Goal: Information Seeking & Learning: Learn about a topic

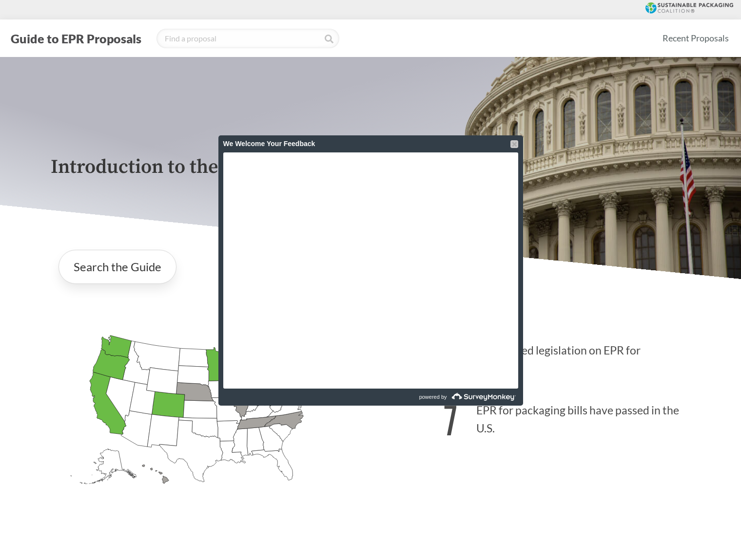
click at [514, 140] on div "We Welcome Your Feedback" at bounding box center [370, 143] width 295 height 17
click at [518, 143] on div "We Welcome Your Feedback" at bounding box center [370, 143] width 305 height 17
click at [516, 143] on div at bounding box center [514, 144] width 8 height 8
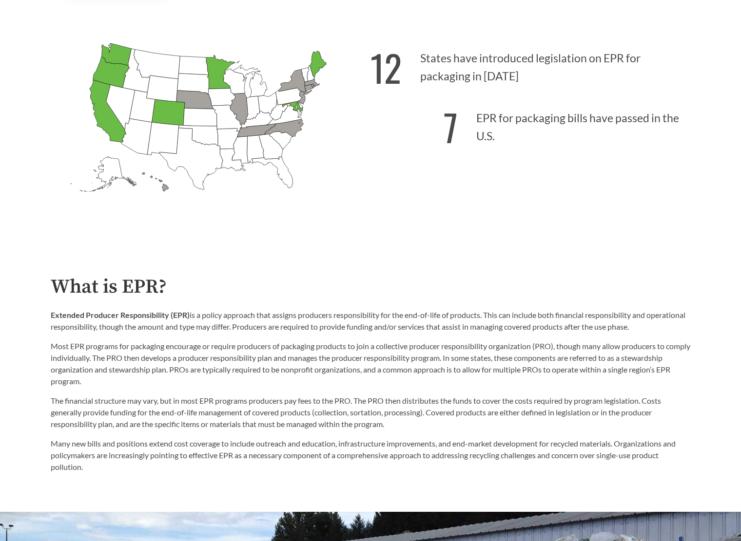
scroll to position [292, 0]
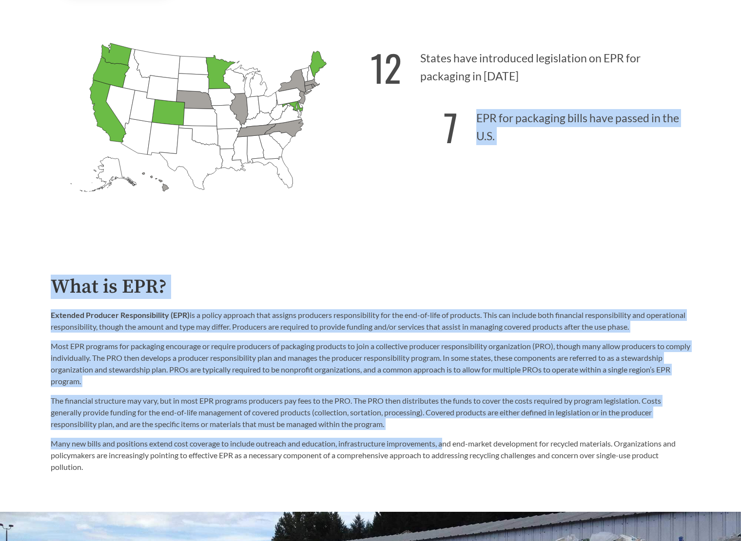
drag, startPoint x: 477, startPoint y: 111, endPoint x: 421, endPoint y: 447, distance: 340.8
click at [355, 444] on p "Many new bills and positions extend cost coverage to include outreach and educa…" at bounding box center [370, 455] width 639 height 35
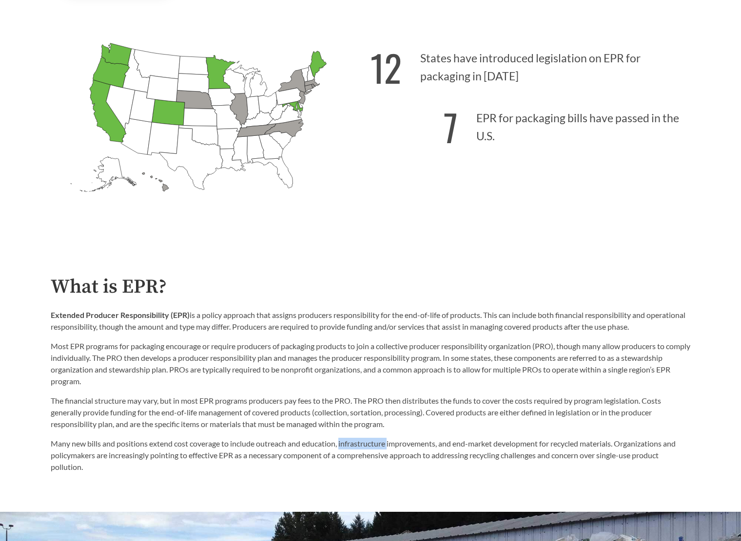
click at [355, 444] on p "Many new bills and positions extend cost coverage to include outreach and educa…" at bounding box center [370, 455] width 639 height 35
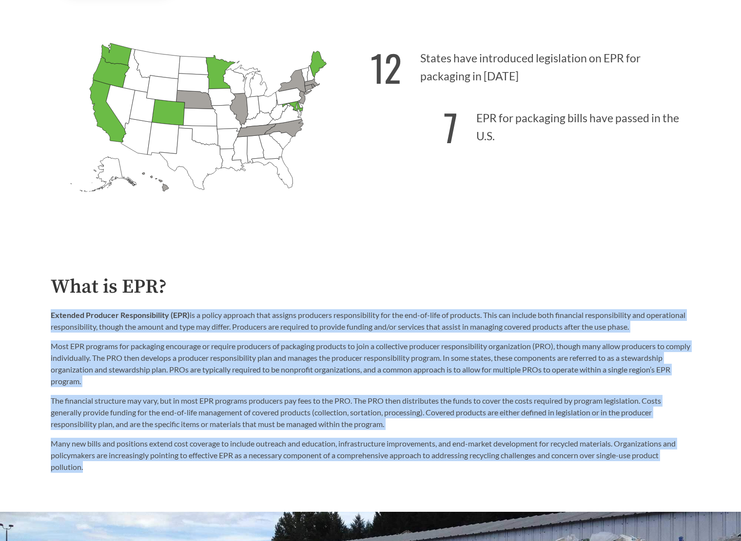
drag, startPoint x: 355, startPoint y: 444, endPoint x: 129, endPoint y: 331, distance: 253.2
click at [129, 331] on div "What is EPR? Extended Producer Responsibility (EPR) is a policy approach that a…" at bounding box center [370, 374] width 639 height 197
click at [129, 331] on p "Extended Producer Responsibility (EPR) is a policy approach that assigns produc…" at bounding box center [370, 320] width 639 height 23
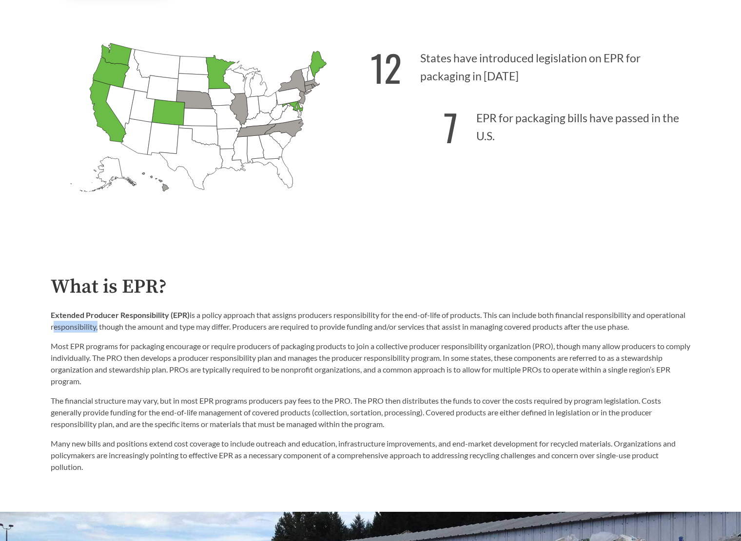
click at [129, 331] on p "Extended Producer Responsibility (EPR) is a policy approach that assigns produc…" at bounding box center [370, 320] width 639 height 23
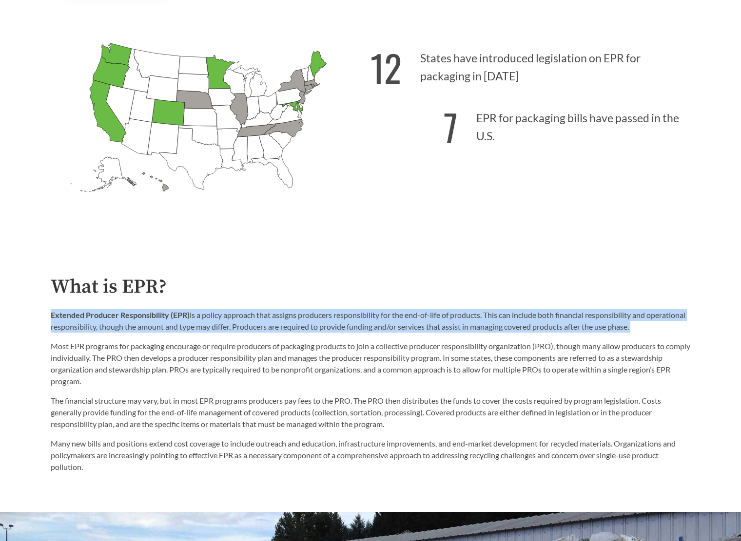
click at [129, 331] on p "Extended Producer Responsibility (EPR) is a policy approach that assigns produc…" at bounding box center [370, 320] width 639 height 23
click at [231, 322] on p "Extended Producer Responsibility (EPR) is a policy approach that assigns produc…" at bounding box center [370, 320] width 639 height 23
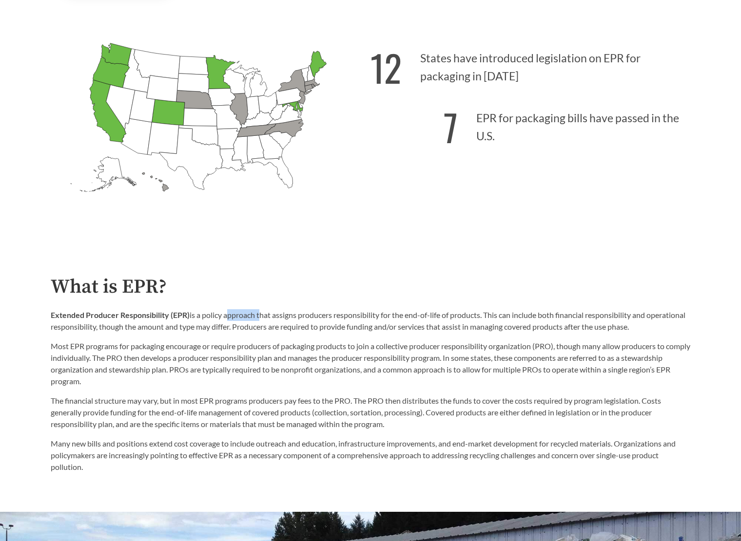
click at [231, 322] on p "Extended Producer Responsibility (EPR) is a policy approach that assigns produc…" at bounding box center [370, 320] width 639 height 23
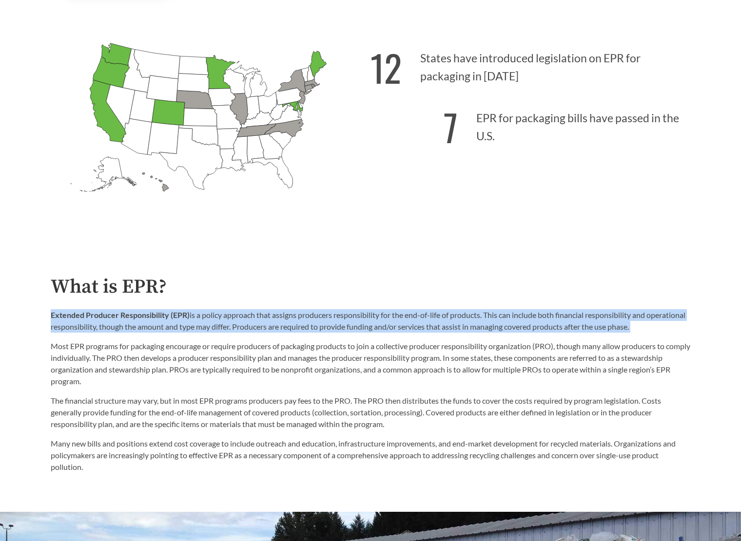
click at [231, 322] on p "Extended Producer Responsibility (EPR) is a policy approach that assigns produc…" at bounding box center [370, 320] width 639 height 23
click at [212, 319] on p "Extended Producer Responsibility (EPR) is a policy approach that assigns produc…" at bounding box center [370, 320] width 639 height 23
drag, startPoint x: 212, startPoint y: 319, endPoint x: 624, endPoint y: 323, distance: 412.2
click at [624, 323] on p "Extended Producer Responsibility (EPR) is a policy approach that assigns produc…" at bounding box center [370, 320] width 639 height 23
click at [625, 323] on p "Extended Producer Responsibility (EPR) is a policy approach that assigns produc…" at bounding box center [370, 320] width 639 height 23
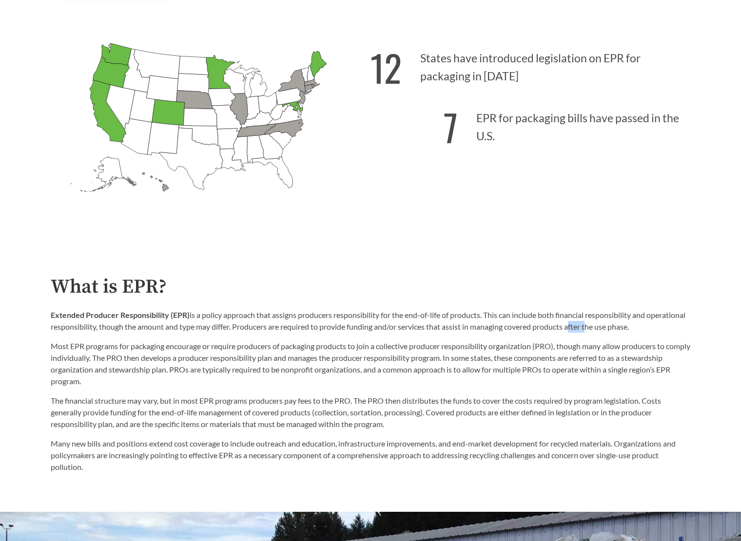
click at [625, 323] on p "Extended Producer Responsibility (EPR) is a policy approach that assigns produc…" at bounding box center [370, 320] width 639 height 23
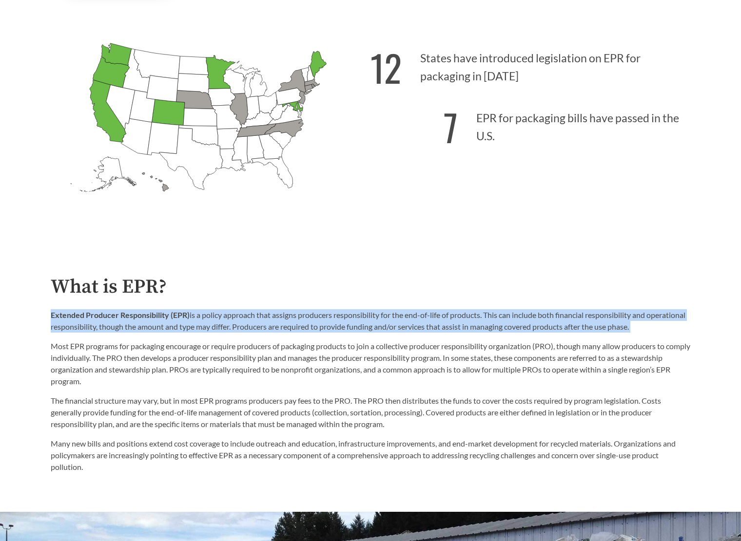
drag, startPoint x: 625, startPoint y: 323, endPoint x: 646, endPoint y: 319, distance: 20.8
click at [627, 323] on p "Extended Producer Responsibility (EPR) is a policy approach that assigns produc…" at bounding box center [370, 320] width 639 height 23
click at [646, 319] on p "Extended Producer Responsibility (EPR) is a policy approach that assigns produc…" at bounding box center [370, 320] width 639 height 23
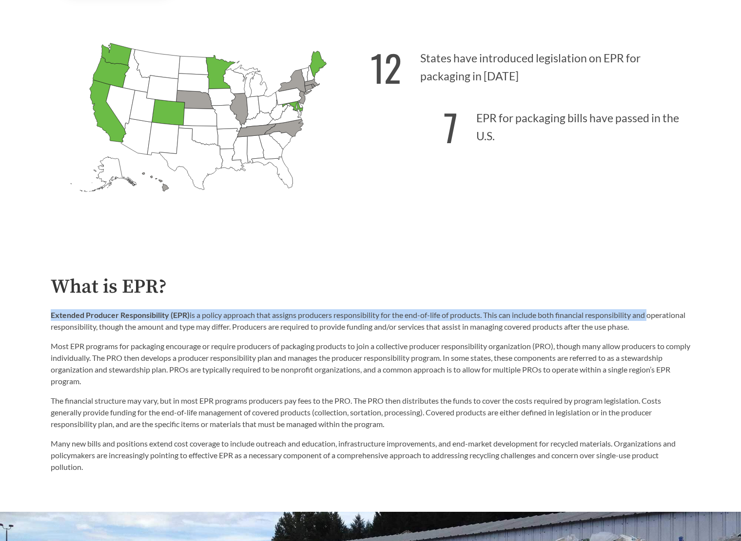
drag, startPoint x: 646, startPoint y: 319, endPoint x: 35, endPoint y: 317, distance: 610.5
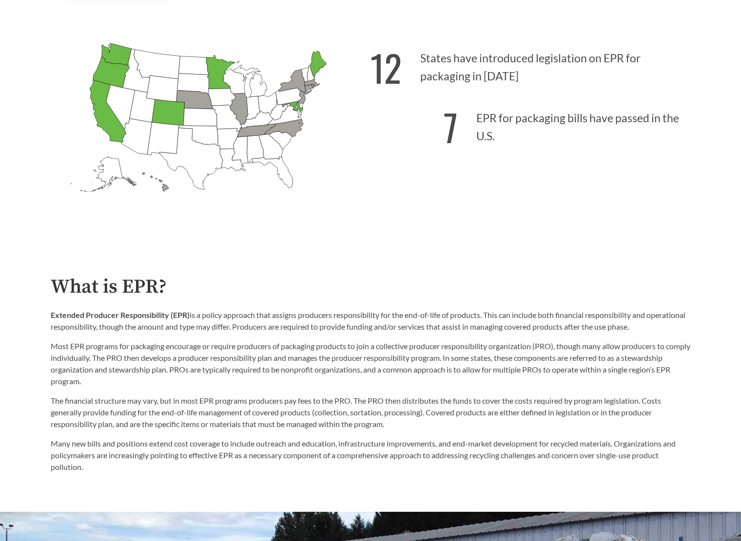
click at [74, 326] on p "Extended Producer Responsibility (EPR) is a policy approach that assigns produc…" at bounding box center [370, 320] width 639 height 23
click at [75, 327] on p "Extended Producer Responsibility (EPR) is a policy approach that assigns produc…" at bounding box center [370, 320] width 639 height 23
click at [76, 327] on p "Extended Producer Responsibility (EPR) is a policy approach that assigns produc…" at bounding box center [370, 320] width 639 height 23
click at [71, 320] on strong "Extended Producer Responsibility (EPR)" at bounding box center [120, 314] width 139 height 9
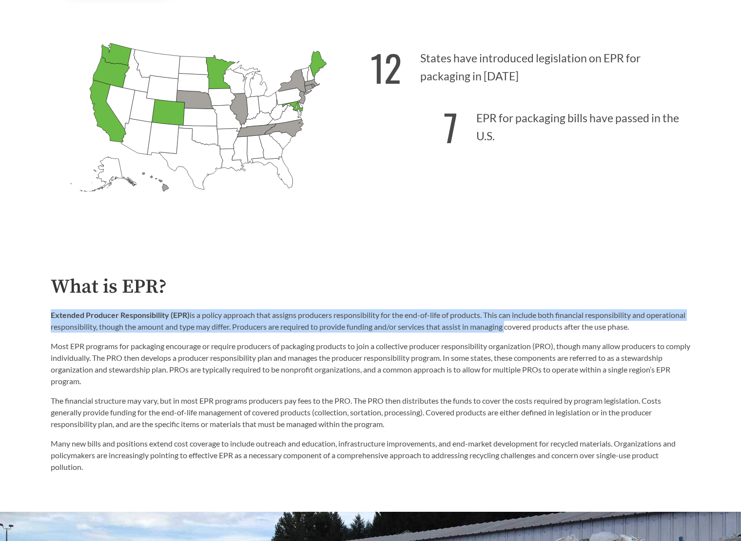
drag, startPoint x: 71, startPoint y: 321, endPoint x: 547, endPoint y: 329, distance: 476.1
click at [546, 329] on p "Extended Producer Responsibility (EPR) is a policy approach that assigns produc…" at bounding box center [370, 320] width 639 height 23
click at [547, 329] on p "Extended Producer Responsibility (EPR) is a policy approach that assigns produc…" at bounding box center [370, 320] width 639 height 23
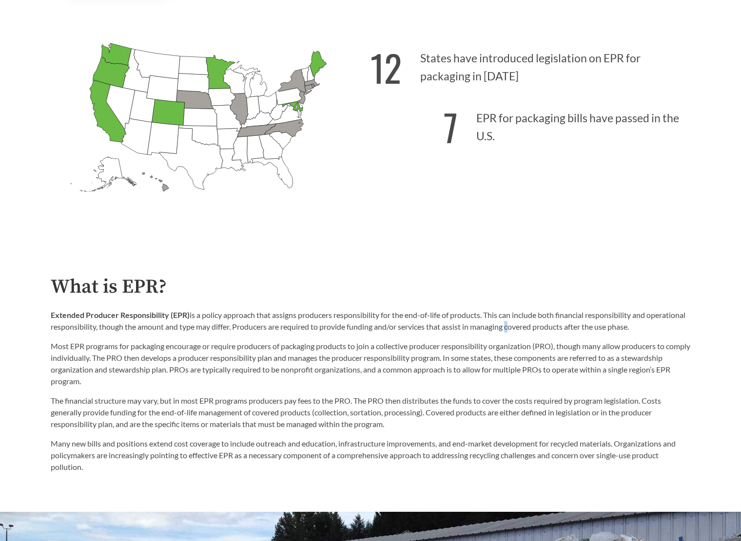
click at [547, 329] on p "Extended Producer Responsibility (EPR) is a policy approach that assigns produc…" at bounding box center [370, 320] width 639 height 23
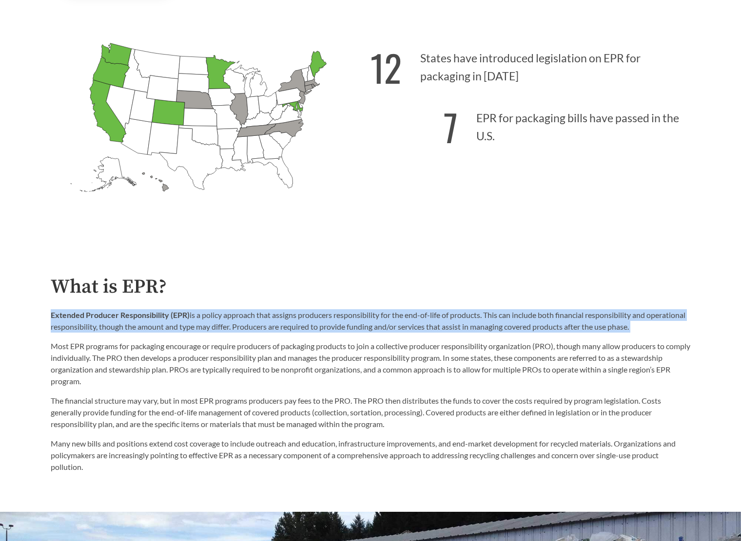
click at [547, 329] on p "Extended Producer Responsibility (EPR) is a policy approach that assigns produc…" at bounding box center [370, 320] width 639 height 23
click at [427, 333] on p "Extended Producer Responsibility (EPR) is a policy approach that assigns produc…" at bounding box center [370, 320] width 639 height 23
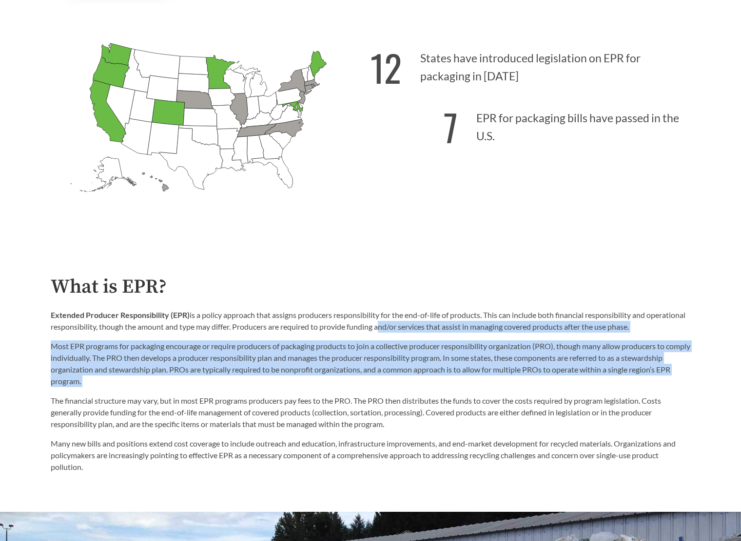
drag, startPoint x: 427, startPoint y: 333, endPoint x: 664, endPoint y: 380, distance: 241.8
click at [664, 380] on div "Extended Producer Responsibility (EPR) is a policy approach that assigns produc…" at bounding box center [370, 348] width 639 height 78
click at [574, 359] on p "Most EPR programs for packaging encourage or require producers of packaging pro…" at bounding box center [370, 364] width 639 height 47
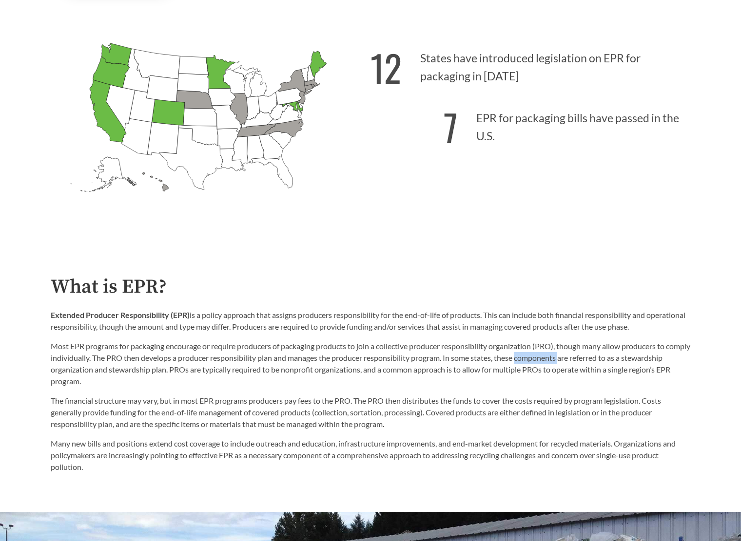
click at [574, 359] on p "Most EPR programs for packaging encourage or require producers of packaging pro…" at bounding box center [370, 364] width 639 height 47
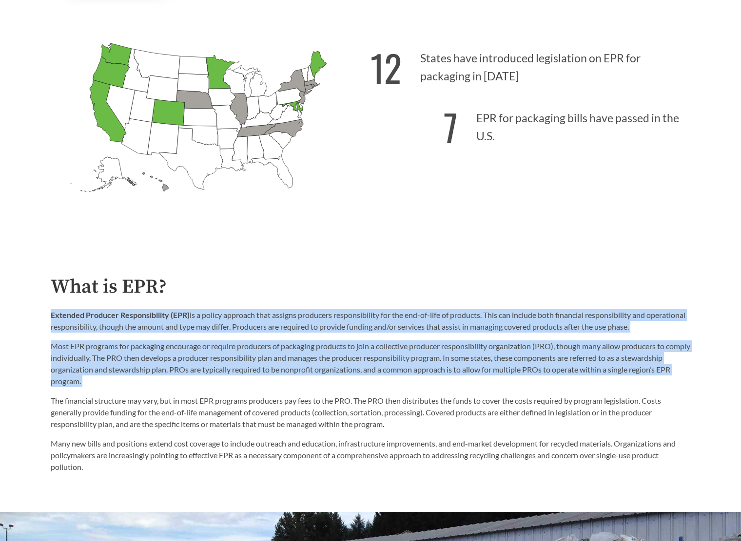
drag, startPoint x: 574, startPoint y: 359, endPoint x: 411, endPoint y: 321, distance: 167.0
click at [416, 321] on div "Extended Producer Responsibility (EPR) is a policy approach that assigns produc…" at bounding box center [370, 348] width 639 height 78
click at [411, 321] on p "Extended Producer Responsibility (EPR) is a policy approach that assigns produc…" at bounding box center [370, 320] width 639 height 23
drag, startPoint x: 411, startPoint y: 321, endPoint x: 213, endPoint y: 372, distance: 204.3
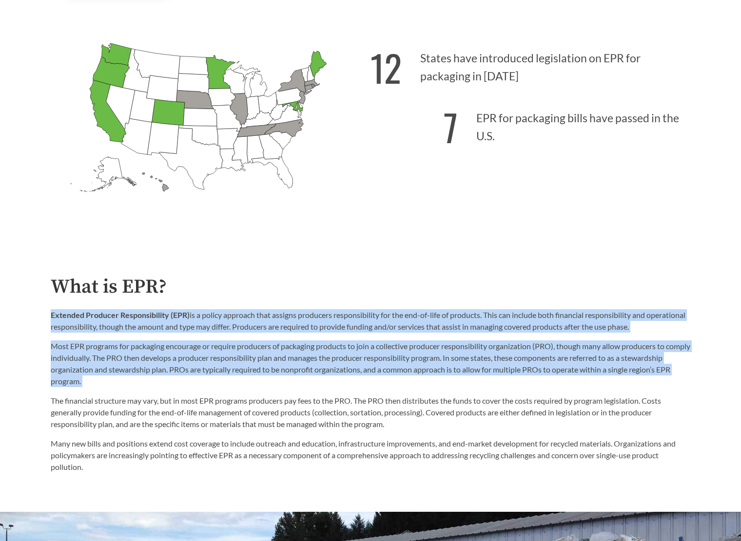
click at [383, 371] on div "Extended Producer Responsibility (EPR) is a policy approach that assigns produc…" at bounding box center [370, 348] width 639 height 78
click at [79, 349] on p "Most EPR programs for packaging encourage or require producers of packaging pro…" at bounding box center [370, 364] width 639 height 47
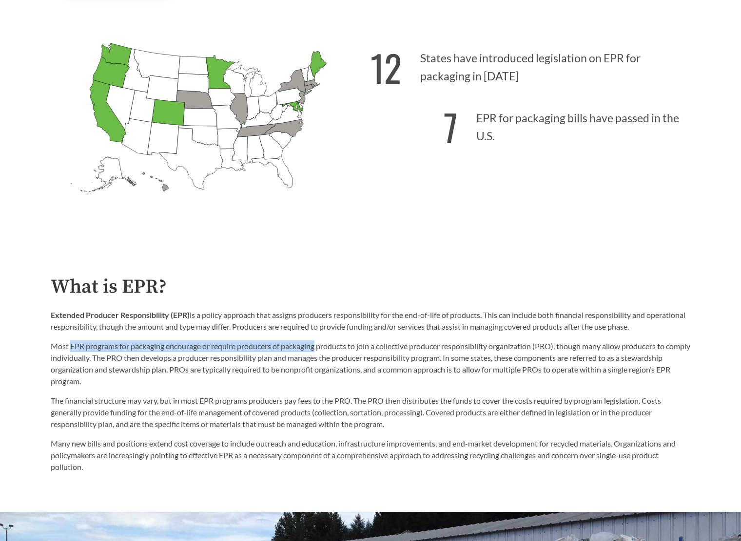
drag, startPoint x: 79, startPoint y: 349, endPoint x: 319, endPoint y: 352, distance: 240.2
click at [317, 352] on p "Most EPR programs for packaging encourage or require producers of packaging pro…" at bounding box center [370, 364] width 639 height 47
click at [258, 345] on p "Most EPR programs for packaging encourage or require producers of packaging pro…" at bounding box center [370, 364] width 639 height 47
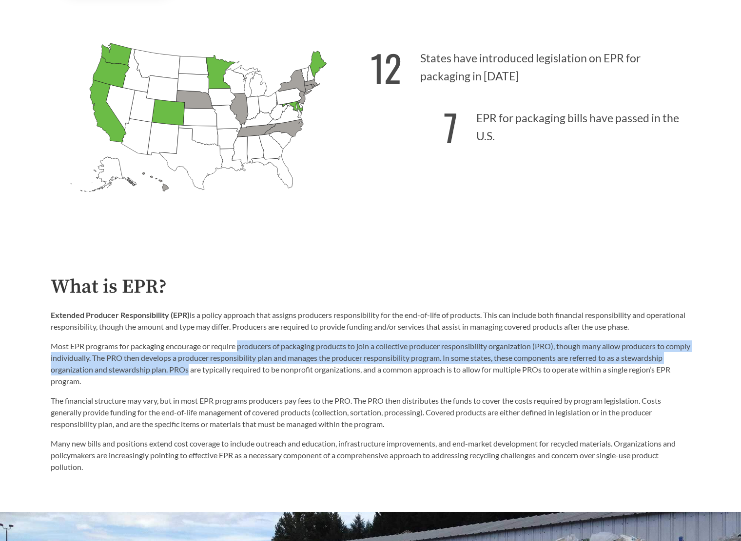
drag, startPoint x: 258, startPoint y: 345, endPoint x: 228, endPoint y: 370, distance: 38.8
click at [226, 370] on p "Most EPR programs for packaging encourage or require producers of packaging pro…" at bounding box center [370, 364] width 639 height 47
click at [229, 370] on p "Most EPR programs for packaging encourage or require producers of packaging pro…" at bounding box center [370, 364] width 639 height 47
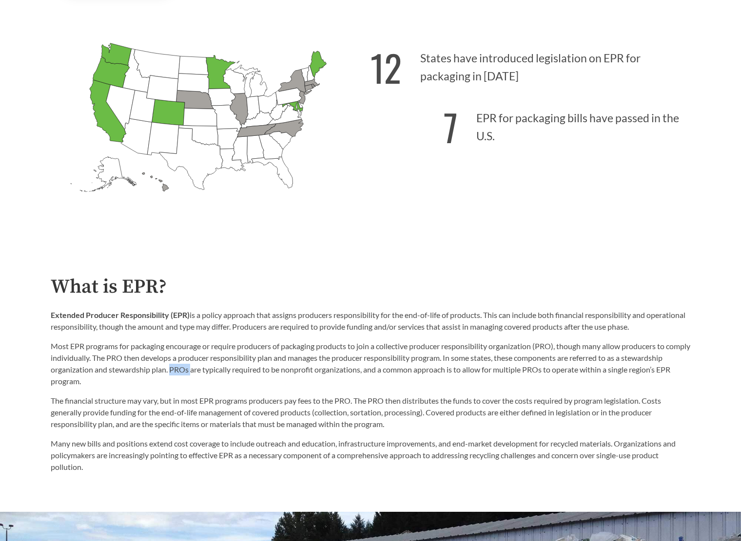
click at [229, 370] on p "Most EPR programs for packaging encourage or require producers of packaging pro…" at bounding box center [370, 364] width 639 height 47
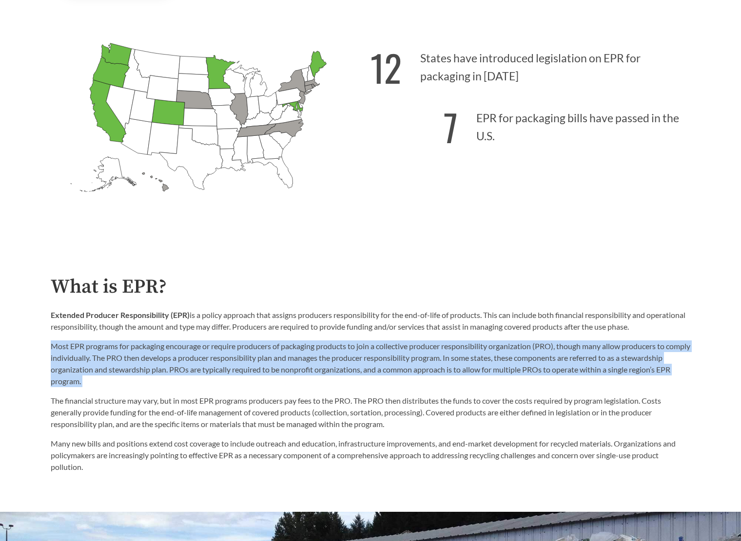
click at [229, 370] on p "Most EPR programs for packaging encourage or require producers of packaging pro…" at bounding box center [370, 364] width 639 height 47
click at [209, 364] on p "Most EPR programs for packaging encourage or require producers of packaging pro…" at bounding box center [370, 364] width 639 height 47
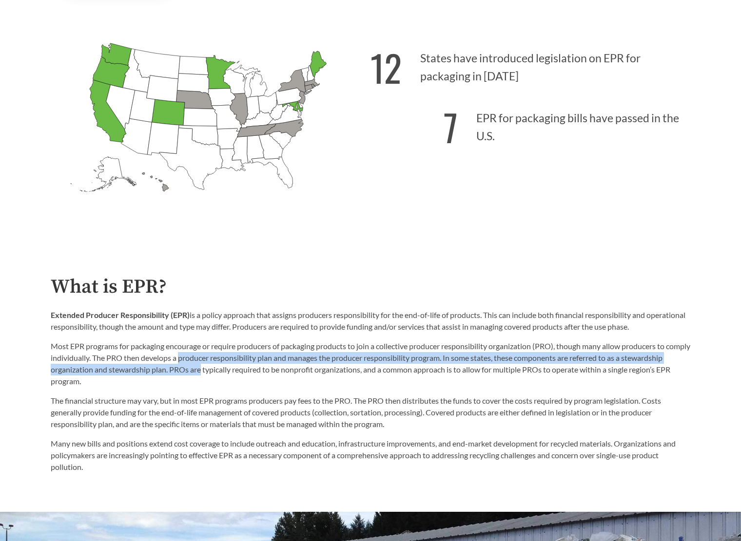
drag, startPoint x: 209, startPoint y: 364, endPoint x: 235, endPoint y: 376, distance: 28.1
click at [235, 376] on p "Most EPR programs for packaging encourage or require producers of packaging pro…" at bounding box center [370, 364] width 639 height 47
click at [236, 376] on p "Most EPR programs for packaging encourage or require producers of packaging pro…" at bounding box center [370, 364] width 639 height 47
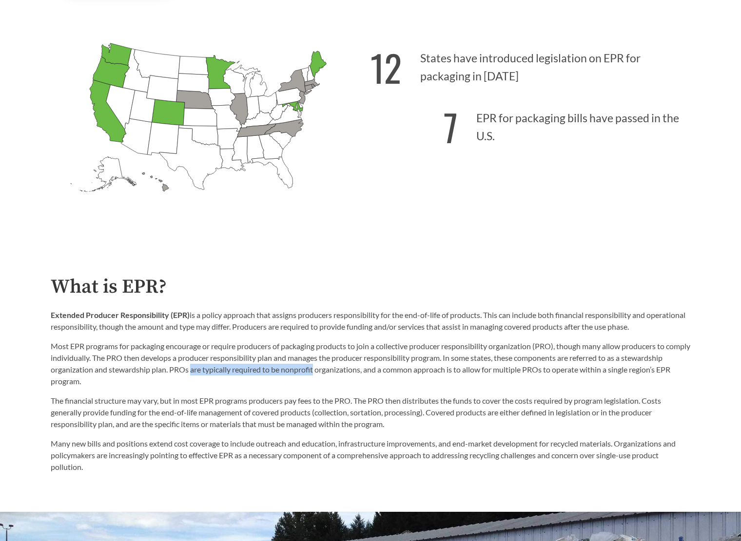
drag, startPoint x: 236, startPoint y: 376, endPoint x: 362, endPoint y: 376, distance: 125.7
click at [362, 376] on p "Most EPR programs for packaging encourage or require producers of packaging pro…" at bounding box center [370, 364] width 639 height 47
drag, startPoint x: 362, startPoint y: 376, endPoint x: 285, endPoint y: 370, distance: 77.7
click at [286, 370] on p "Most EPR programs for packaging encourage or require producers of packaging pro…" at bounding box center [370, 364] width 639 height 47
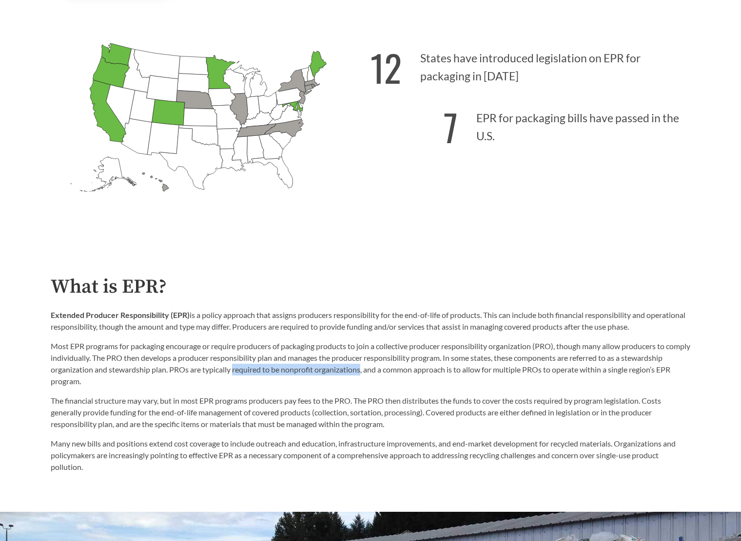
click at [285, 370] on p "Most EPR programs for packaging encourage or require producers of packaging pro…" at bounding box center [370, 364] width 639 height 47
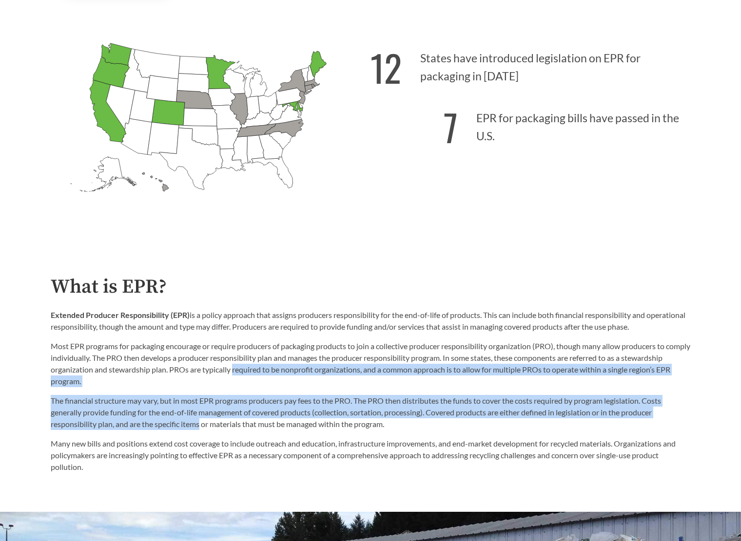
drag, startPoint x: 285, startPoint y: 370, endPoint x: 185, endPoint y: 430, distance: 116.7
click at [185, 430] on div "What is EPR? Extended Producer Responsibility (EPR) is a policy approach that a…" at bounding box center [370, 374] width 639 height 197
click at [185, 430] on p "The financial structure may vary, but in most EPR programs producers pay fees t…" at bounding box center [370, 412] width 639 height 35
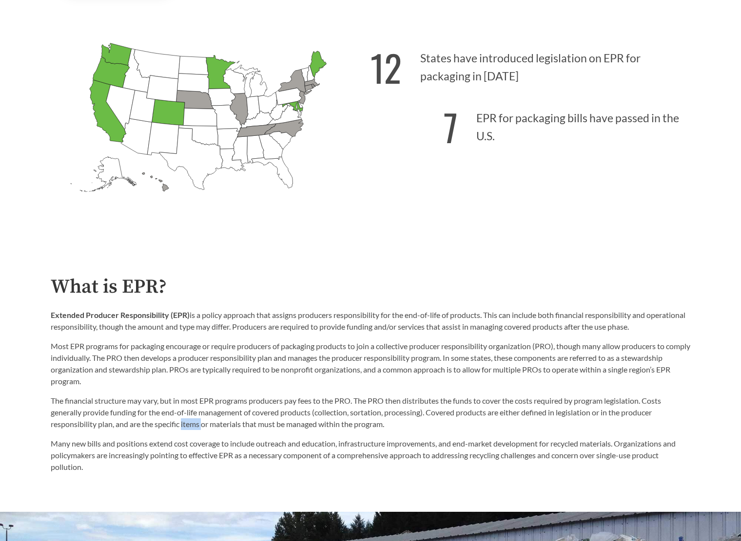
click at [185, 430] on p "The financial structure may vary, but in most EPR programs producers pay fees t…" at bounding box center [370, 412] width 639 height 35
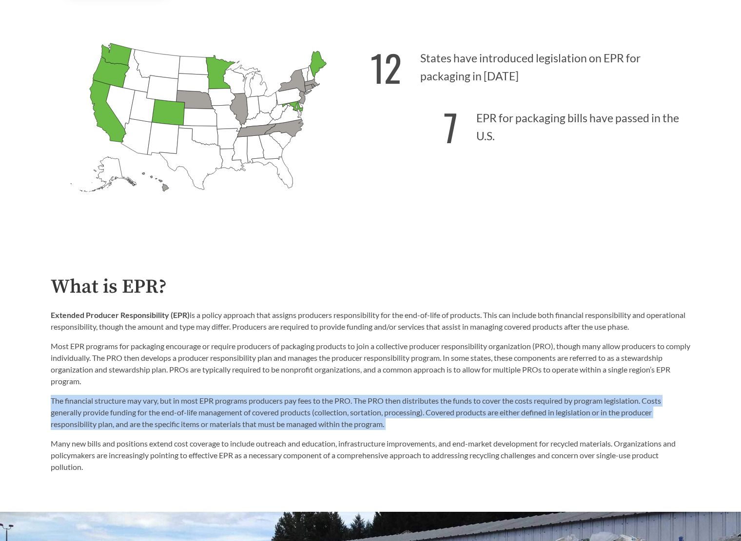
click at [185, 430] on p "The financial structure may vary, but in most EPR programs producers pay fees t…" at bounding box center [370, 412] width 639 height 35
click at [63, 406] on p "The financial structure may vary, but in most EPR programs producers pay fees t…" at bounding box center [370, 412] width 639 height 35
drag, startPoint x: 63, startPoint y: 406, endPoint x: 209, endPoint y: 428, distance: 147.2
click at [207, 427] on p "The financial structure may vary, but in most EPR programs producers pay fees t…" at bounding box center [370, 412] width 639 height 35
click at [209, 428] on p "The financial structure may vary, but in most EPR programs producers pay fees t…" at bounding box center [370, 412] width 639 height 35
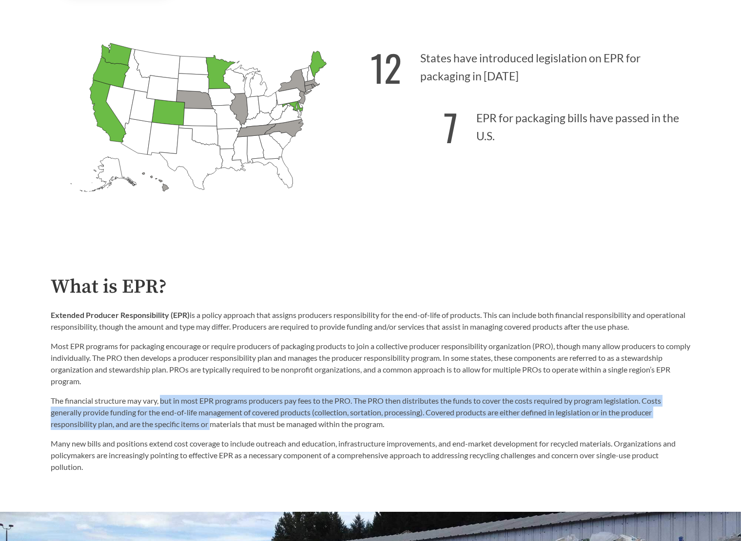
drag, startPoint x: 209, startPoint y: 428, endPoint x: 155, endPoint y: 402, distance: 59.7
click at [156, 403] on p "The financial structure may vary, but in most EPR programs producers pay fees t…" at bounding box center [370, 412] width 639 height 35
click at [155, 402] on p "The financial structure may vary, but in most EPR programs producers pay fees t…" at bounding box center [370, 412] width 639 height 35
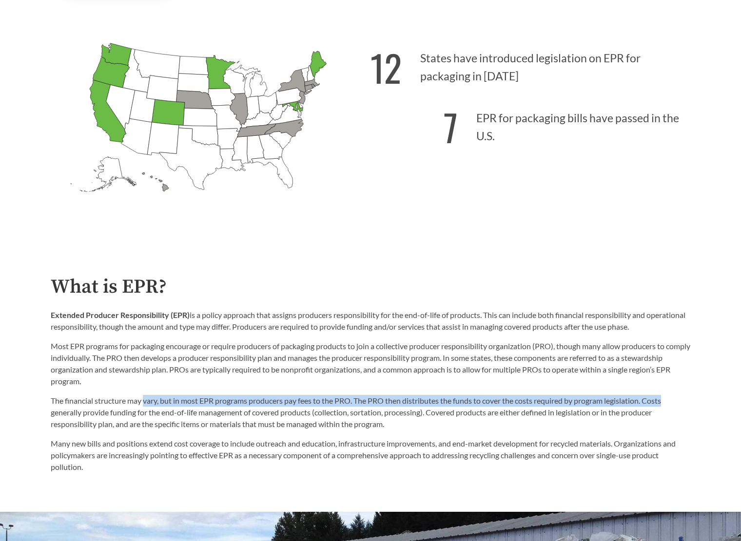
drag, startPoint x: 155, startPoint y: 402, endPoint x: 662, endPoint y: 405, distance: 506.7
click at [662, 405] on p "The financial structure may vary, but in most EPR programs producers pay fees t…" at bounding box center [370, 412] width 639 height 35
click at [663, 405] on p "The financial structure may vary, but in most EPR programs producers pay fees t…" at bounding box center [370, 412] width 639 height 35
drag, startPoint x: 663, startPoint y: 405, endPoint x: 48, endPoint y: 406, distance: 614.9
click at [48, 406] on div "What is EPR? Extended Producer Responsibility (EPR) is a policy approach that a…" at bounding box center [370, 374] width 655 height 197
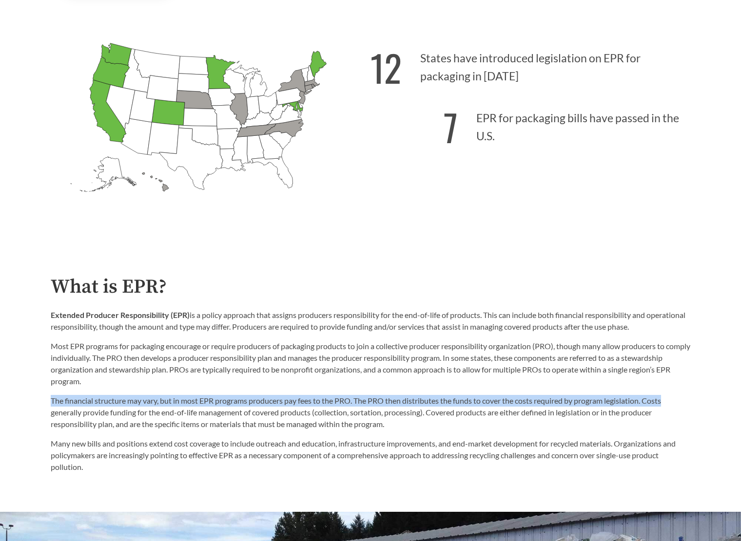
click at [48, 406] on div "What is EPR? Extended Producer Responsibility (EPR) is a policy approach that a…" at bounding box center [370, 374] width 655 height 197
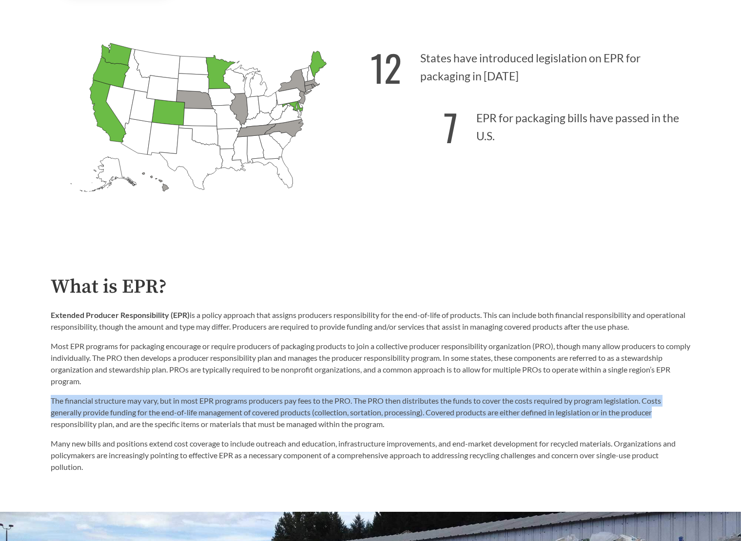
drag, startPoint x: 48, startPoint y: 406, endPoint x: 664, endPoint y: 414, distance: 616.4
click at [664, 414] on div "What is EPR? Extended Producer Responsibility (EPR) is a policy approach that a…" at bounding box center [370, 374] width 655 height 197
click at [664, 414] on p "The financial structure may vary, but in most EPR programs producers pay fees t…" at bounding box center [370, 412] width 639 height 35
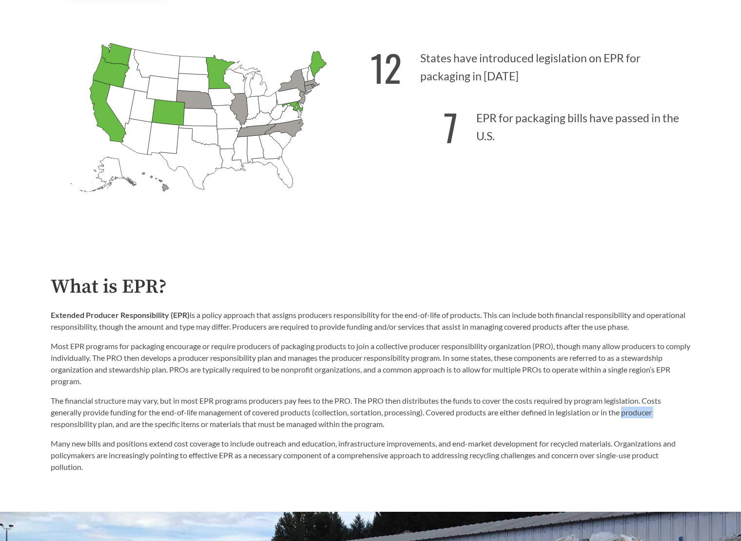
click at [664, 414] on p "The financial structure may vary, but in most EPR programs producers pay fees t…" at bounding box center [370, 412] width 639 height 35
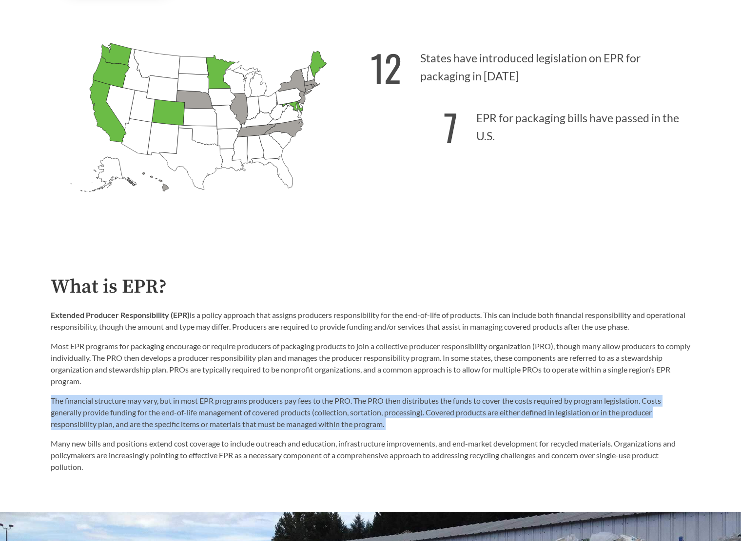
click at [664, 414] on p "The financial structure may vary, but in most EPR programs producers pay fees t…" at bounding box center [370, 412] width 639 height 35
click at [639, 419] on p "The financial structure may vary, but in most EPR programs producers pay fees t…" at bounding box center [370, 412] width 639 height 35
drag, startPoint x: 639, startPoint y: 419, endPoint x: 46, endPoint y: 403, distance: 592.7
click at [46, 403] on div "What is EPR? Extended Producer Responsibility (EPR) is a policy approach that a…" at bounding box center [370, 374] width 655 height 197
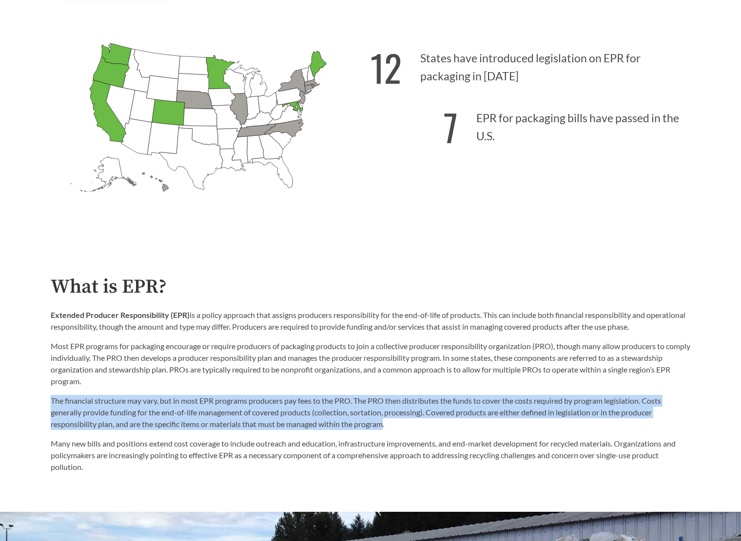
drag, startPoint x: 48, startPoint y: 402, endPoint x: 398, endPoint y: 428, distance: 350.3
click at [394, 428] on div "What is EPR? Extended Producer Responsibility (EPR) is a policy approach that a…" at bounding box center [370, 374] width 655 height 197
click at [398, 428] on p "The financial structure may vary, but in most EPR programs producers pay fees t…" at bounding box center [370, 412] width 639 height 35
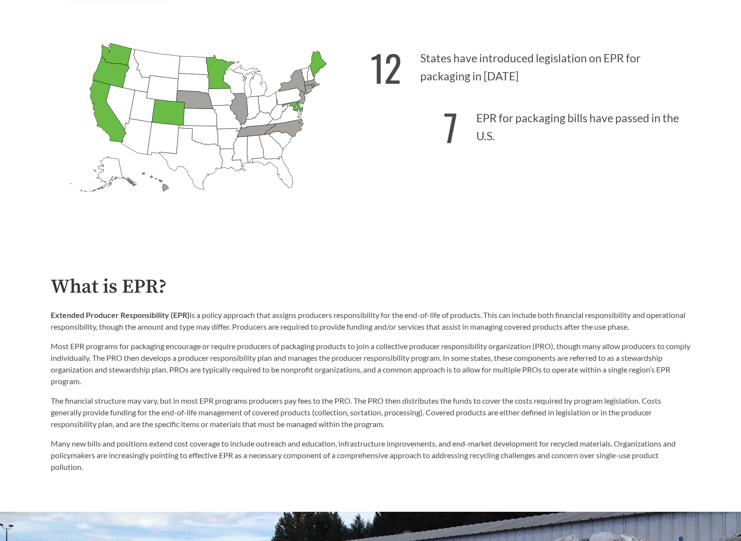
click at [400, 428] on p "The financial structure may vary, but in most EPR programs producers pay fees t…" at bounding box center [370, 412] width 639 height 35
click at [324, 455] on p "Many new bills and positions extend cost coverage to include outreach and educa…" at bounding box center [370, 455] width 639 height 35
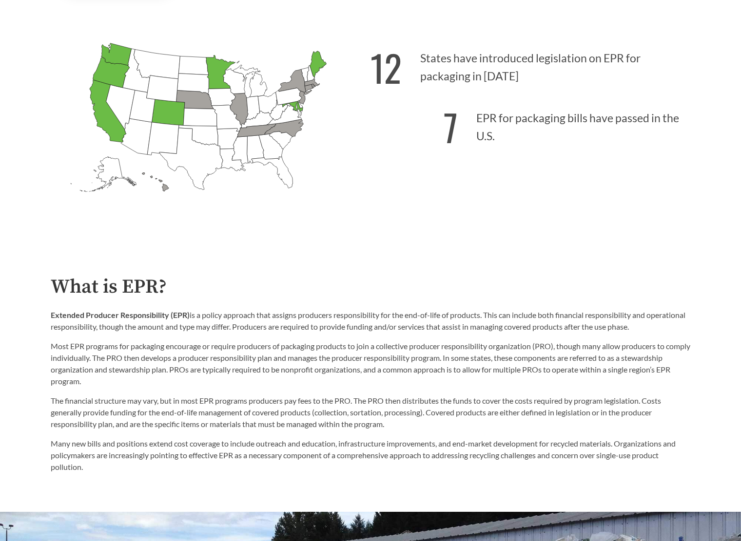
click at [65, 446] on p "Many new bills and positions extend cost coverage to include outreach and educa…" at bounding box center [370, 455] width 639 height 35
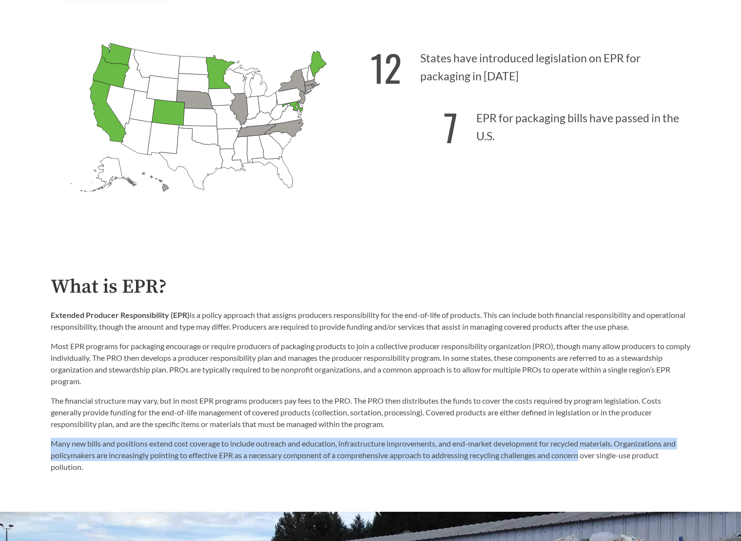
drag, startPoint x: 65, startPoint y: 446, endPoint x: 559, endPoint y: 456, distance: 494.6
click at [559, 456] on p "Many new bills and positions extend cost coverage to include outreach and educa…" at bounding box center [370, 455] width 639 height 35
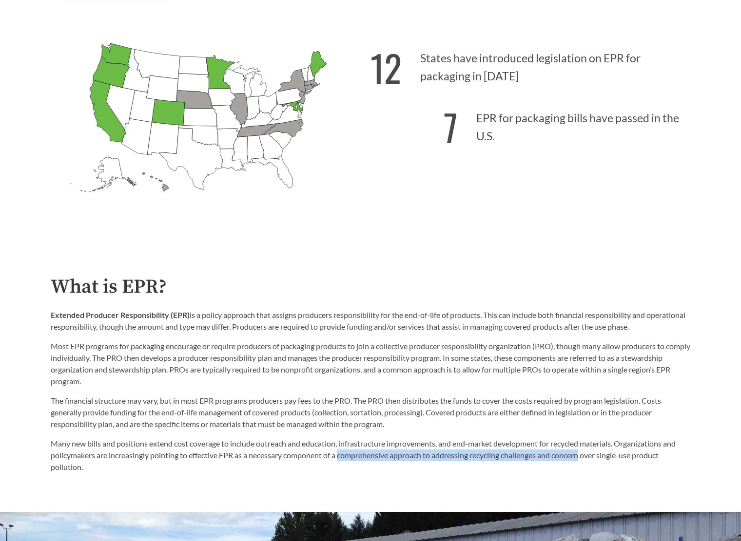
drag, startPoint x: 559, startPoint y: 456, endPoint x: 345, endPoint y: 453, distance: 213.9
click at [346, 453] on p "Many new bills and positions extend cost coverage to include outreach and educa…" at bounding box center [370, 455] width 639 height 35
click at [345, 453] on p "Many new bills and positions extend cost coverage to include outreach and educa…" at bounding box center [370, 455] width 639 height 35
click at [339, 446] on p "Many new bills and positions extend cost coverage to include outreach and educa…" at bounding box center [370, 455] width 639 height 35
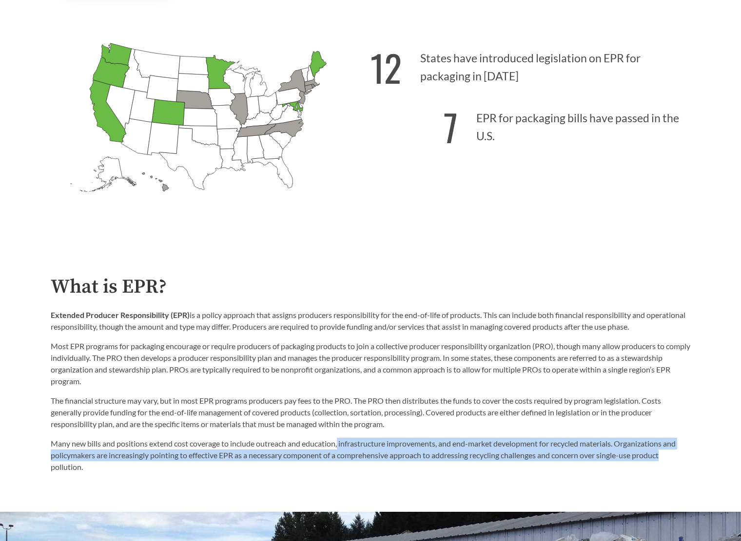
drag, startPoint x: 339, startPoint y: 446, endPoint x: 690, endPoint y: 461, distance: 351.6
click at [690, 461] on div "What is EPR? Extended Producer Responsibility (EPR) is a policy approach that a…" at bounding box center [370, 374] width 655 height 197
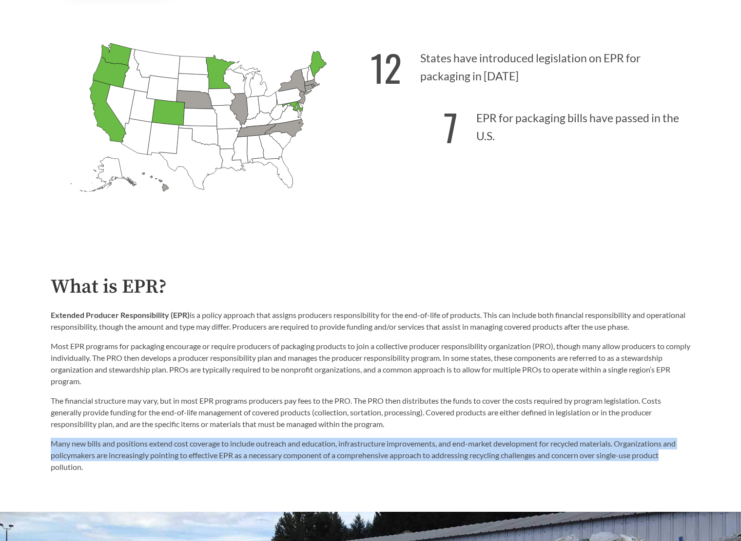
drag, startPoint x: 690, startPoint y: 461, endPoint x: 59, endPoint y: 436, distance: 631.9
click at [60, 436] on div "What is EPR? Extended Producer Responsibility (EPR) is a policy approach that a…" at bounding box center [370, 374] width 655 height 197
click at [59, 436] on div "The financial structure may vary, but in most EPR programs producers pay fees t…" at bounding box center [370, 434] width 639 height 78
drag, startPoint x: 59, startPoint y: 436, endPoint x: 543, endPoint y: 460, distance: 484.4
click at [543, 460] on div "The financial structure may vary, but in most EPR programs producers pay fees t…" at bounding box center [370, 434] width 639 height 78
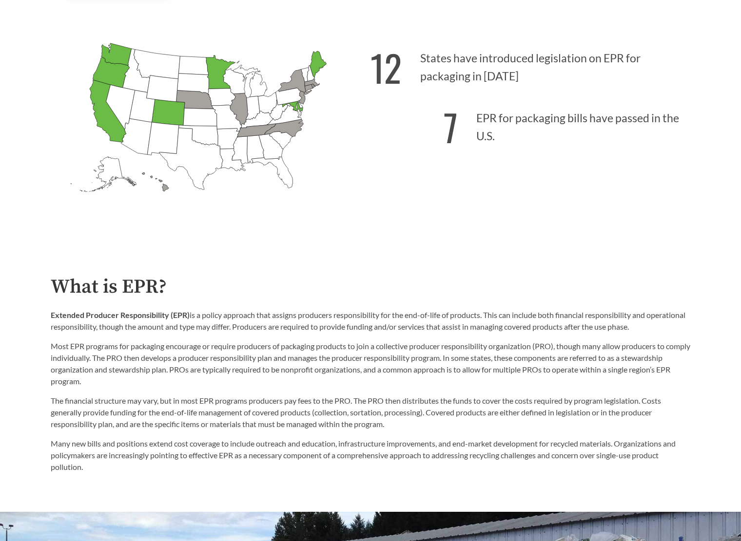
click at [596, 459] on p "Many new bills and positions extend cost coverage to include outreach and educa…" at bounding box center [370, 455] width 639 height 35
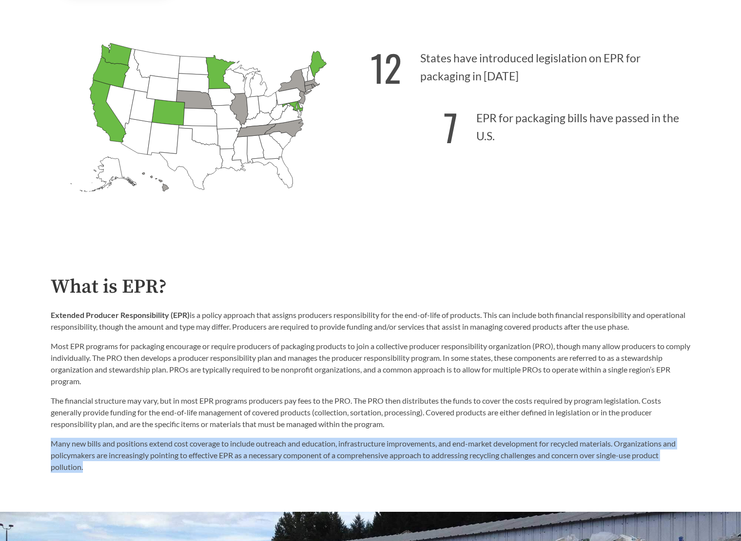
click at [596, 458] on p "Many new bills and positions extend cost coverage to include outreach and educa…" at bounding box center [370, 455] width 639 height 35
click at [579, 458] on p "Many new bills and positions extend cost coverage to include outreach and educa…" at bounding box center [370, 455] width 639 height 35
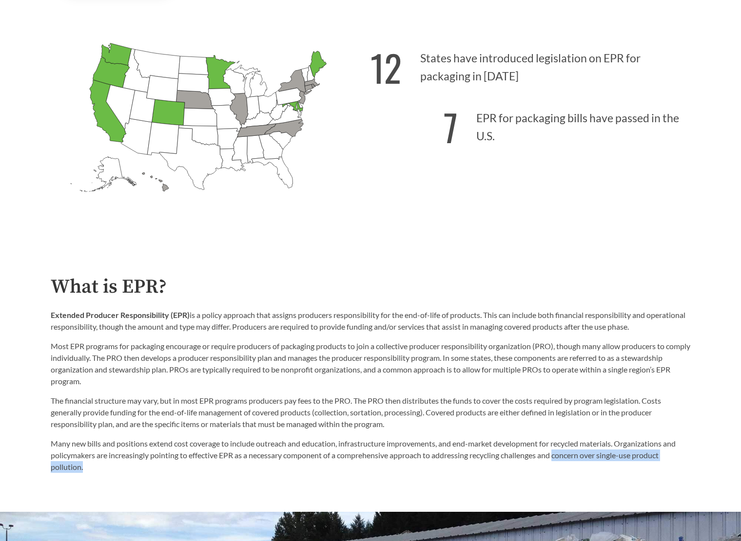
drag, startPoint x: 579, startPoint y: 458, endPoint x: 508, endPoint y: 479, distance: 74.2
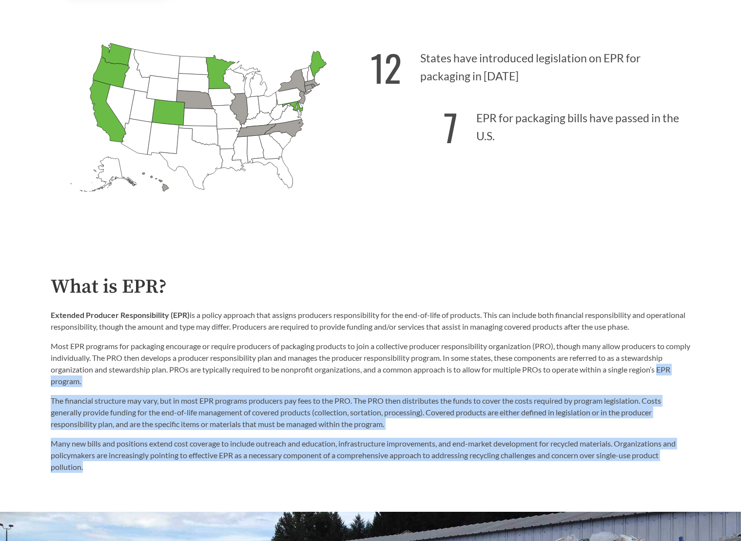
drag, startPoint x: 508, startPoint y: 479, endPoint x: 62, endPoint y: 383, distance: 456.1
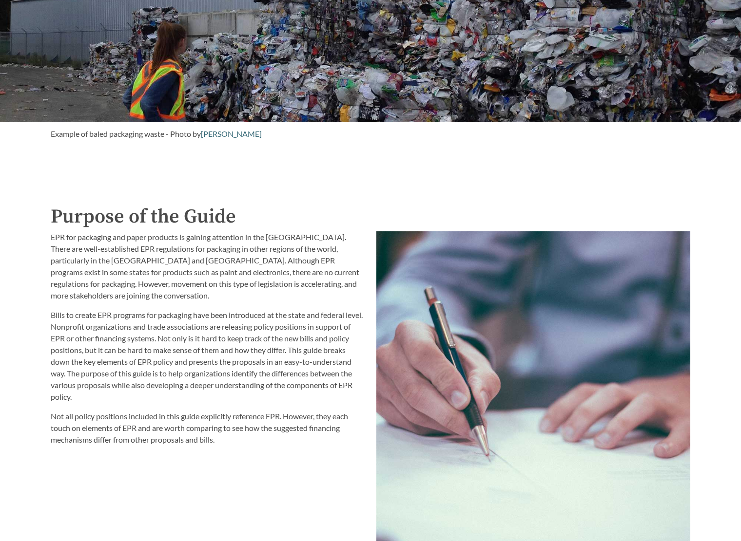
click at [103, 292] on p "EPR for packaging and paper products is gaining attention in the [GEOGRAPHIC_DA…" at bounding box center [208, 266] width 314 height 70
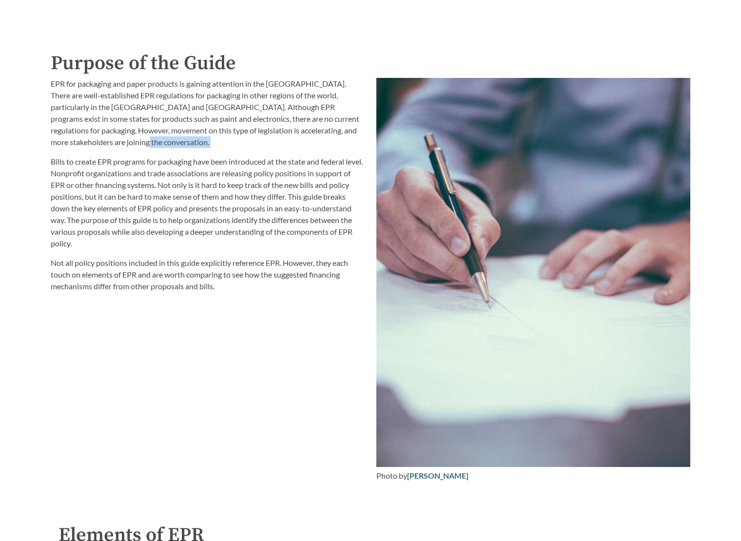
scroll to position [1218, 0]
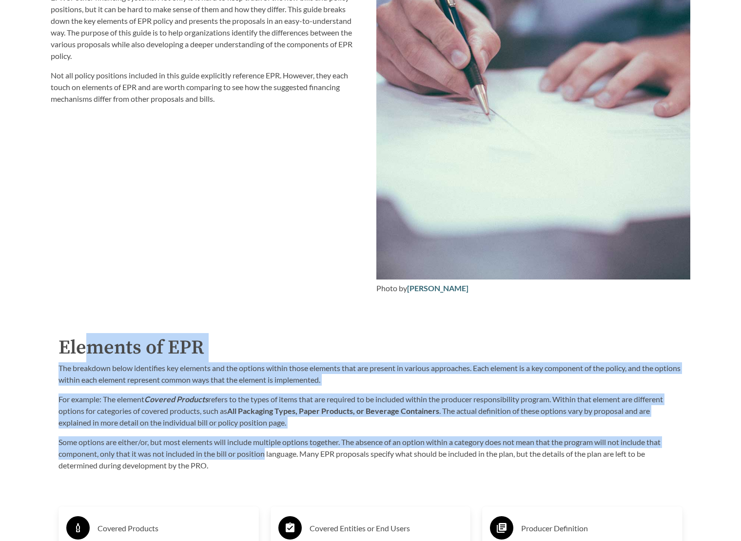
drag, startPoint x: 82, startPoint y: 357, endPoint x: 266, endPoint y: 450, distance: 205.9
click at [266, 450] on div "Elements of EPR The breakdown below identifies key elements and the options wit…" at bounding box center [370, 402] width 624 height 138
click at [194, 423] on p "For example: The element Covered Products refers to the types of items that are…" at bounding box center [370, 411] width 624 height 35
click at [159, 355] on h2 "Elements of EPR" at bounding box center [370, 347] width 624 height 29
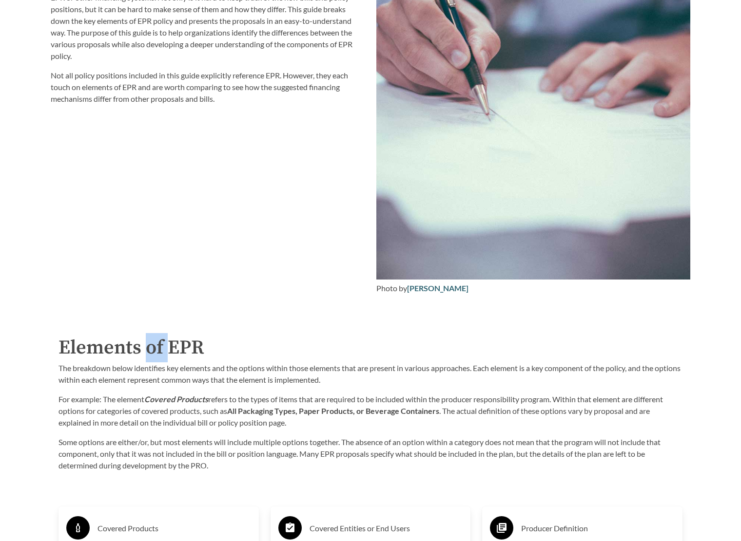
click at [159, 355] on h2 "Elements of EPR" at bounding box center [370, 347] width 624 height 29
click at [191, 372] on p "The breakdown below identifies key elements and the options within those elemen…" at bounding box center [370, 373] width 624 height 23
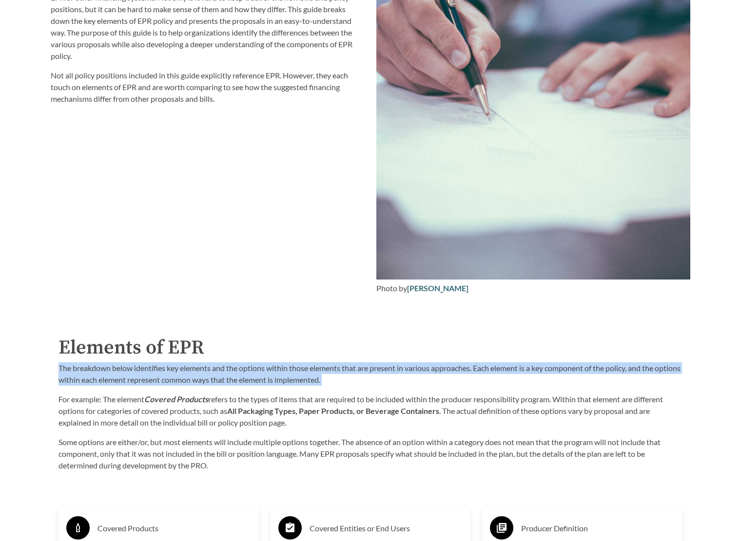
click at [191, 372] on p "The breakdown below identifies key elements and the options within those elemen…" at bounding box center [370, 373] width 624 height 23
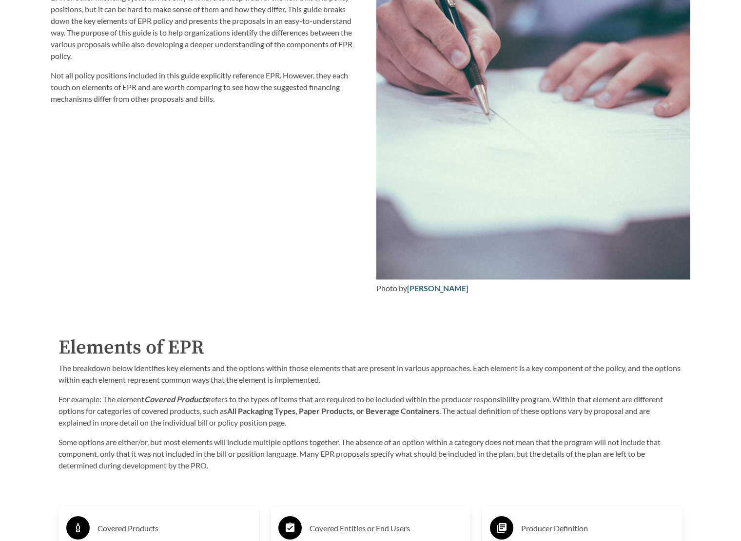
click at [107, 404] on p "For example: The element Covered Products refers to the types of items that are…" at bounding box center [370, 411] width 624 height 35
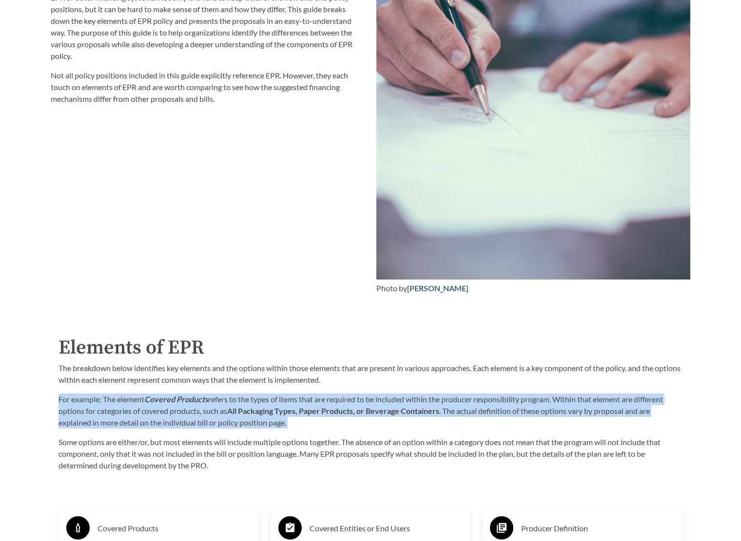
click at [107, 404] on p "For example: The element Covered Products refers to the types of items that are…" at bounding box center [370, 411] width 624 height 35
click at [91, 405] on p "For example: The element Covered Products refers to the types of items that are…" at bounding box center [370, 411] width 624 height 35
drag, startPoint x: 91, startPoint y: 405, endPoint x: 326, endPoint y: 438, distance: 237.6
click at [319, 438] on div "The breakdown below identifies key elements and the options within those elemen…" at bounding box center [370, 416] width 624 height 109
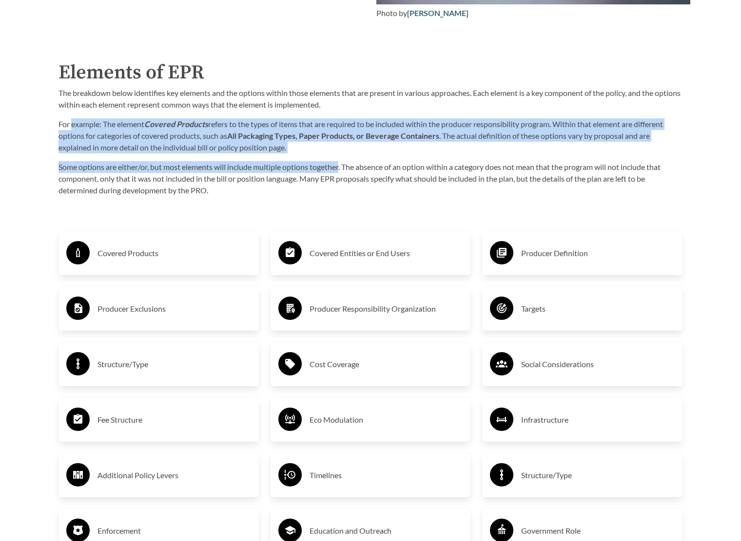
scroll to position [1510, 0]
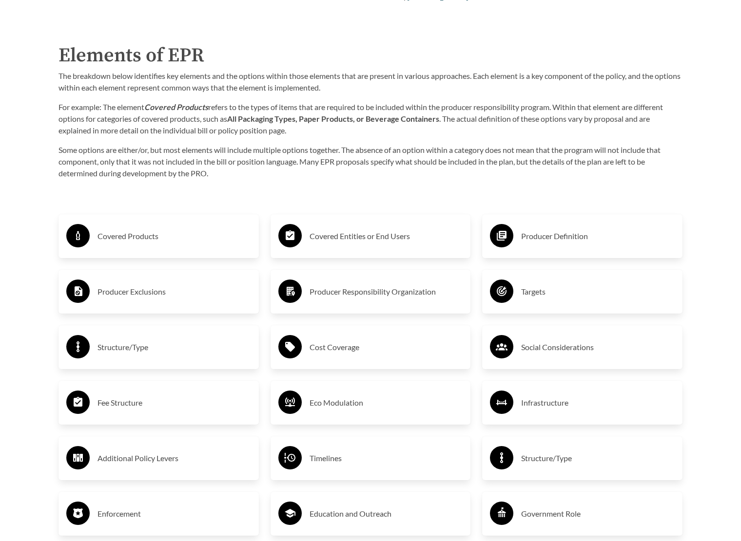
click at [150, 356] on div "Structure/Type" at bounding box center [158, 347] width 185 height 28
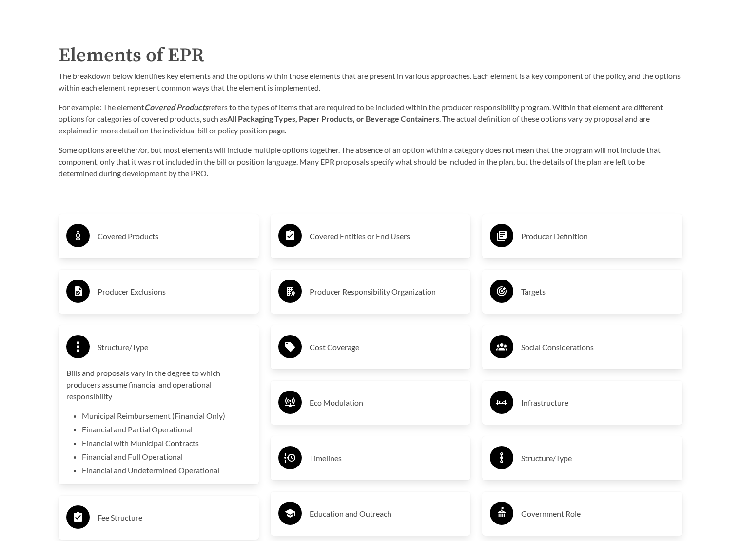
click at [70, 374] on p "Bills and proposals vary in the degree to which producers assume financial and …" at bounding box center [158, 384] width 185 height 35
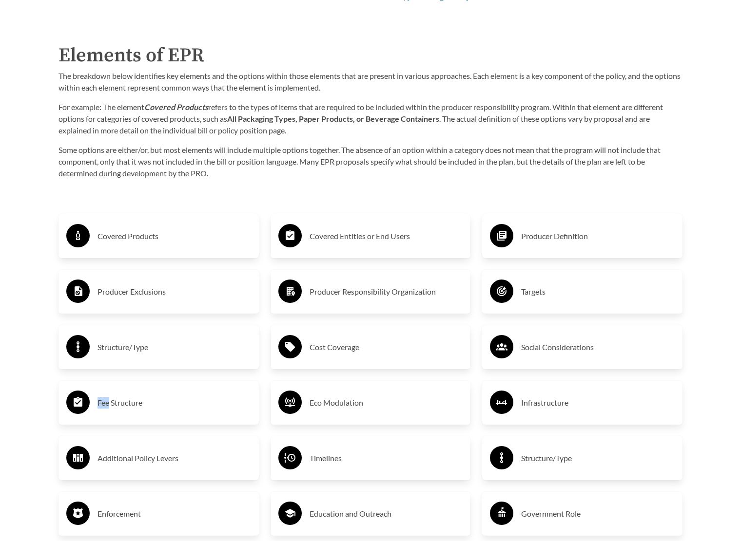
drag, startPoint x: 70, startPoint y: 374, endPoint x: 75, endPoint y: 378, distance: 6.6
click at [75, 378] on div "Covered Products Producer Exclusions Structure/Type Fee Structure Additional Po…" at bounding box center [159, 403] width 212 height 412
click at [82, 350] on circle at bounding box center [77, 346] width 23 height 23
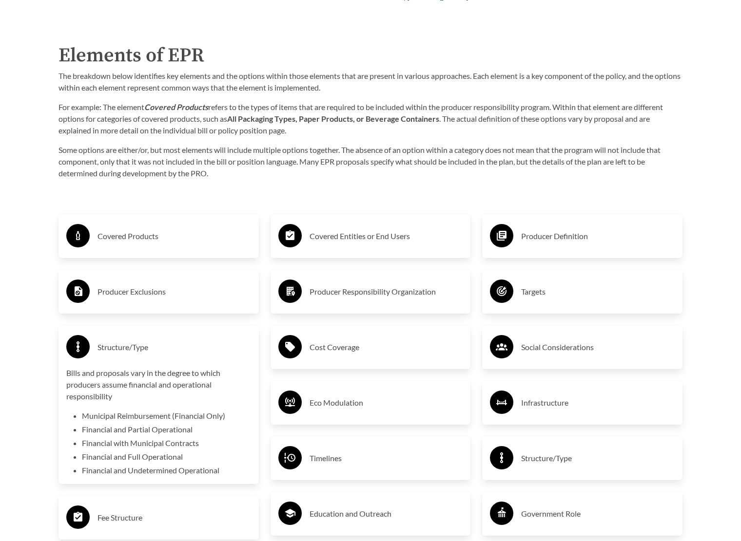
click at [362, 358] on div "Cost Coverage" at bounding box center [370, 347] width 185 height 28
